Goal: Find specific page/section: Find specific page/section

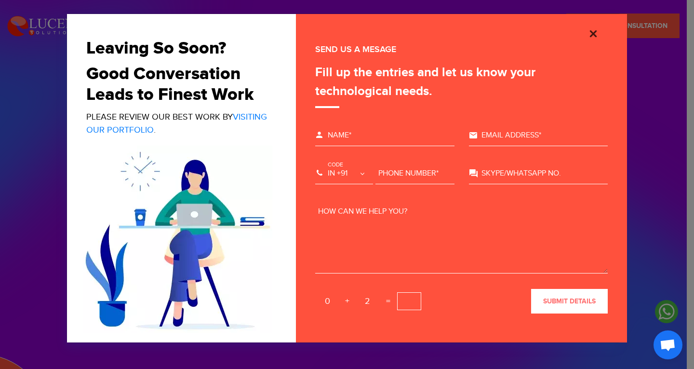
click at [590, 31] on img "Close" at bounding box center [593, 34] width 12 height 12
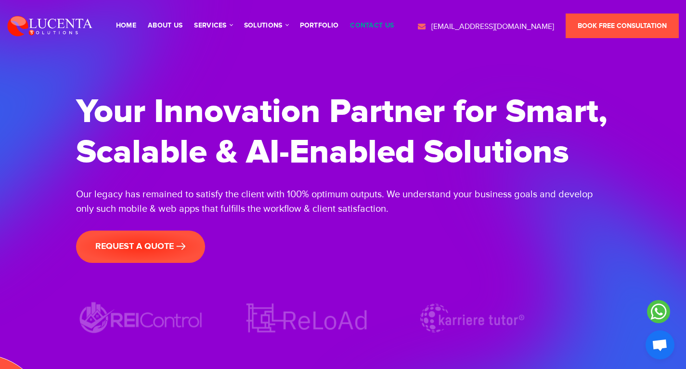
click at [365, 23] on link "contact us" at bounding box center [372, 25] width 44 height 7
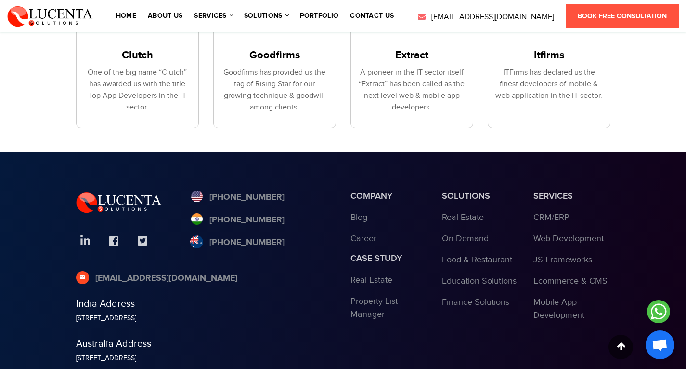
scroll to position [1290, 0]
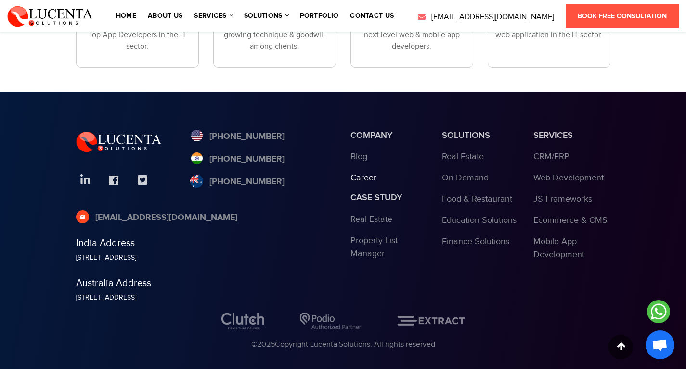
click at [372, 172] on link "Career" at bounding box center [364, 177] width 26 height 10
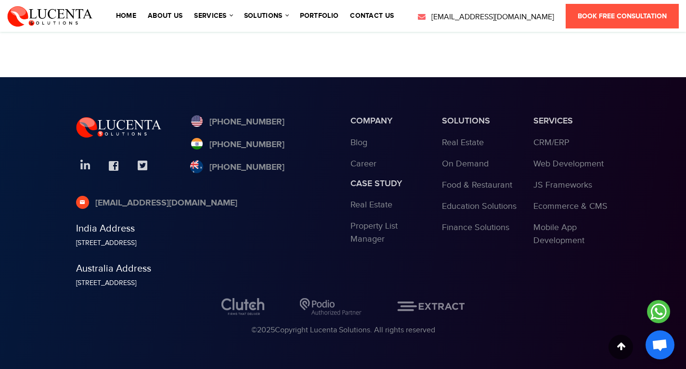
scroll to position [349, 0]
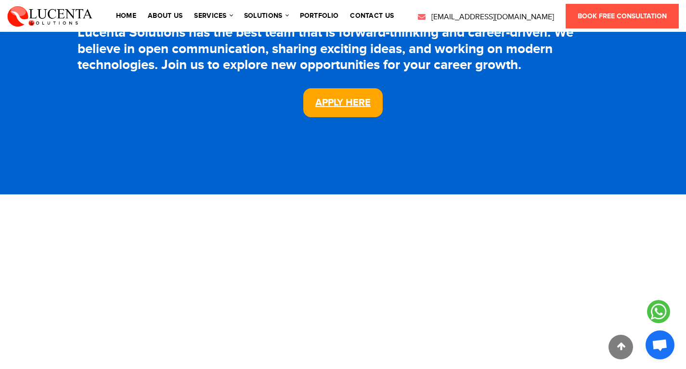
click at [353, 97] on link "Apply Here" at bounding box center [342, 102] width 79 height 29
